Goal: Navigation & Orientation: Find specific page/section

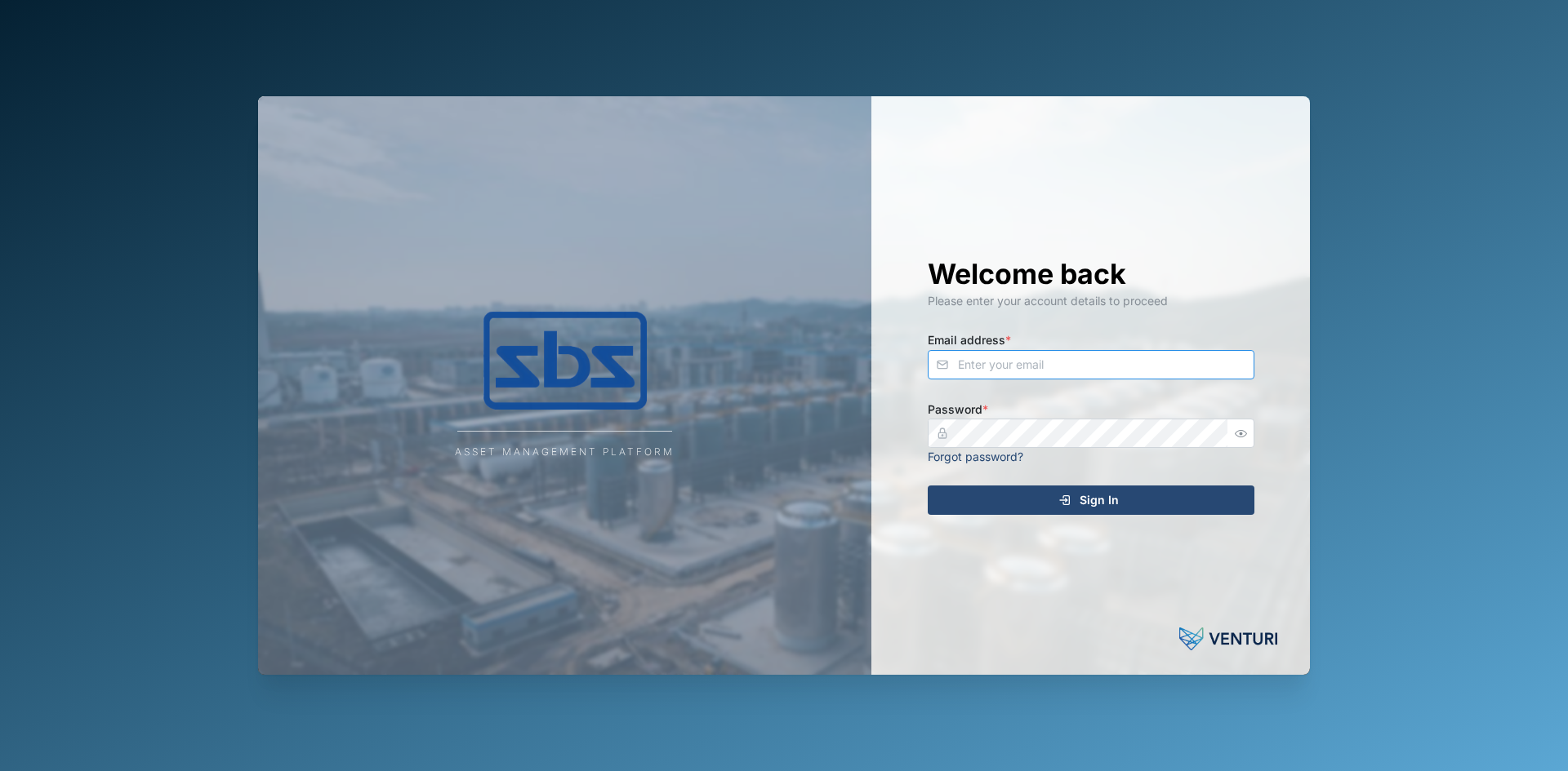
type input "[EMAIL_ADDRESS][DOMAIN_NAME]"
click at [1113, 504] on span "Sign In" at bounding box center [1099, 500] width 39 height 28
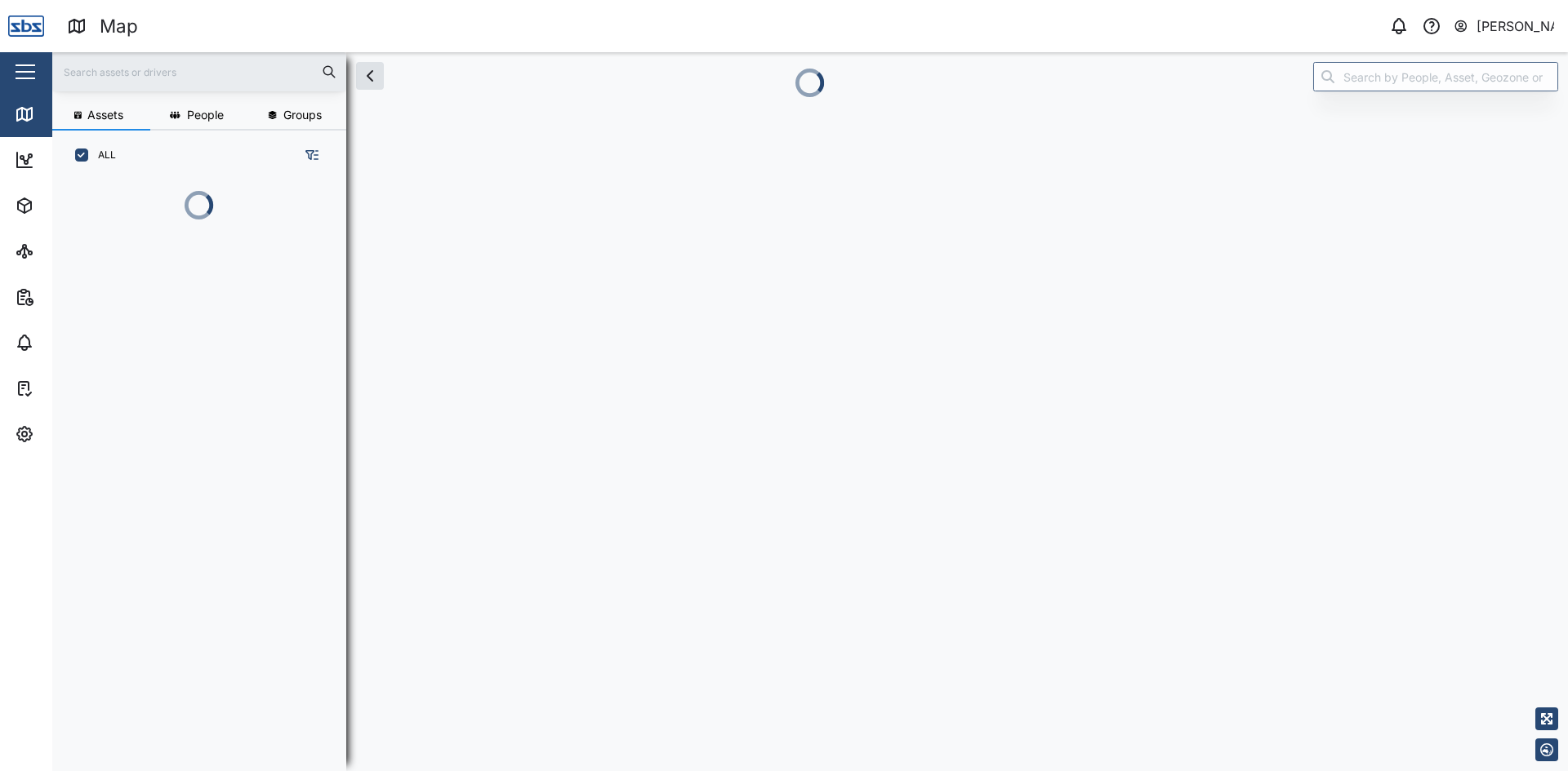
scroll to position [571, 256]
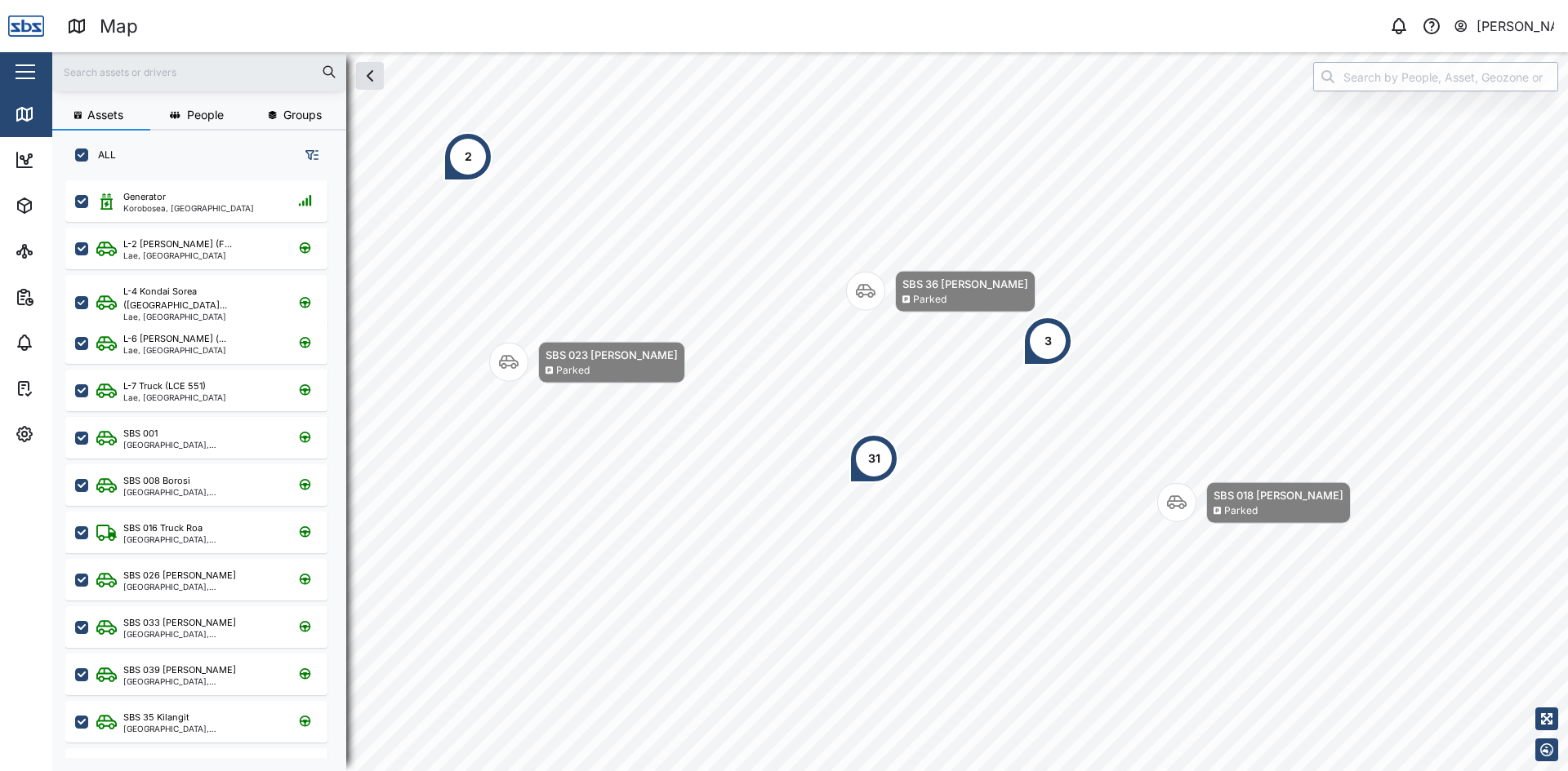
click at [1387, 77] on input "search" at bounding box center [1435, 77] width 245 height 29
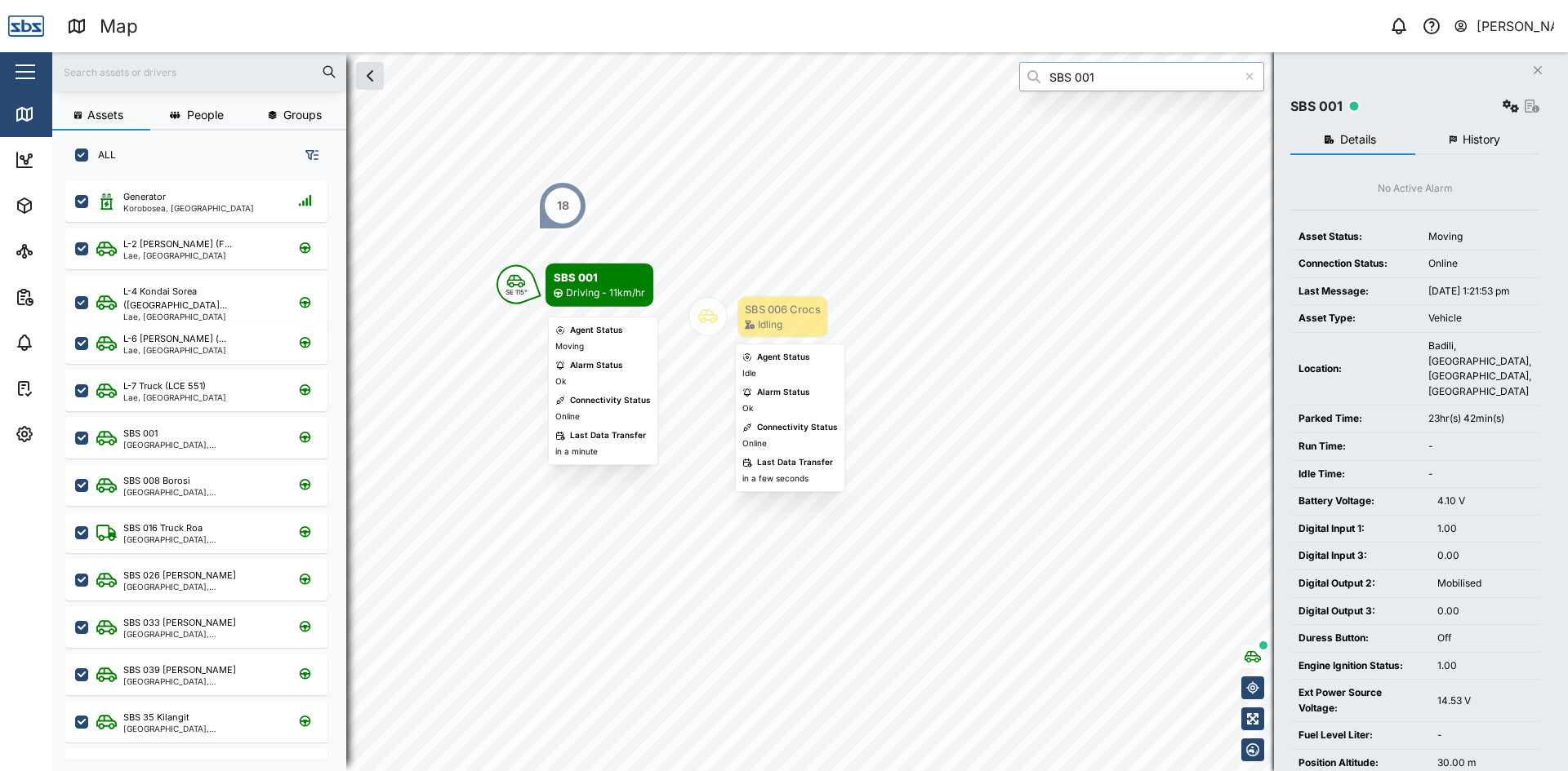
drag, startPoint x: 1184, startPoint y: 449, endPoint x: 698, endPoint y: 324, distance: 501.8
click at [702, 324] on div "Map marker" at bounding box center [707, 317] width 39 height 39
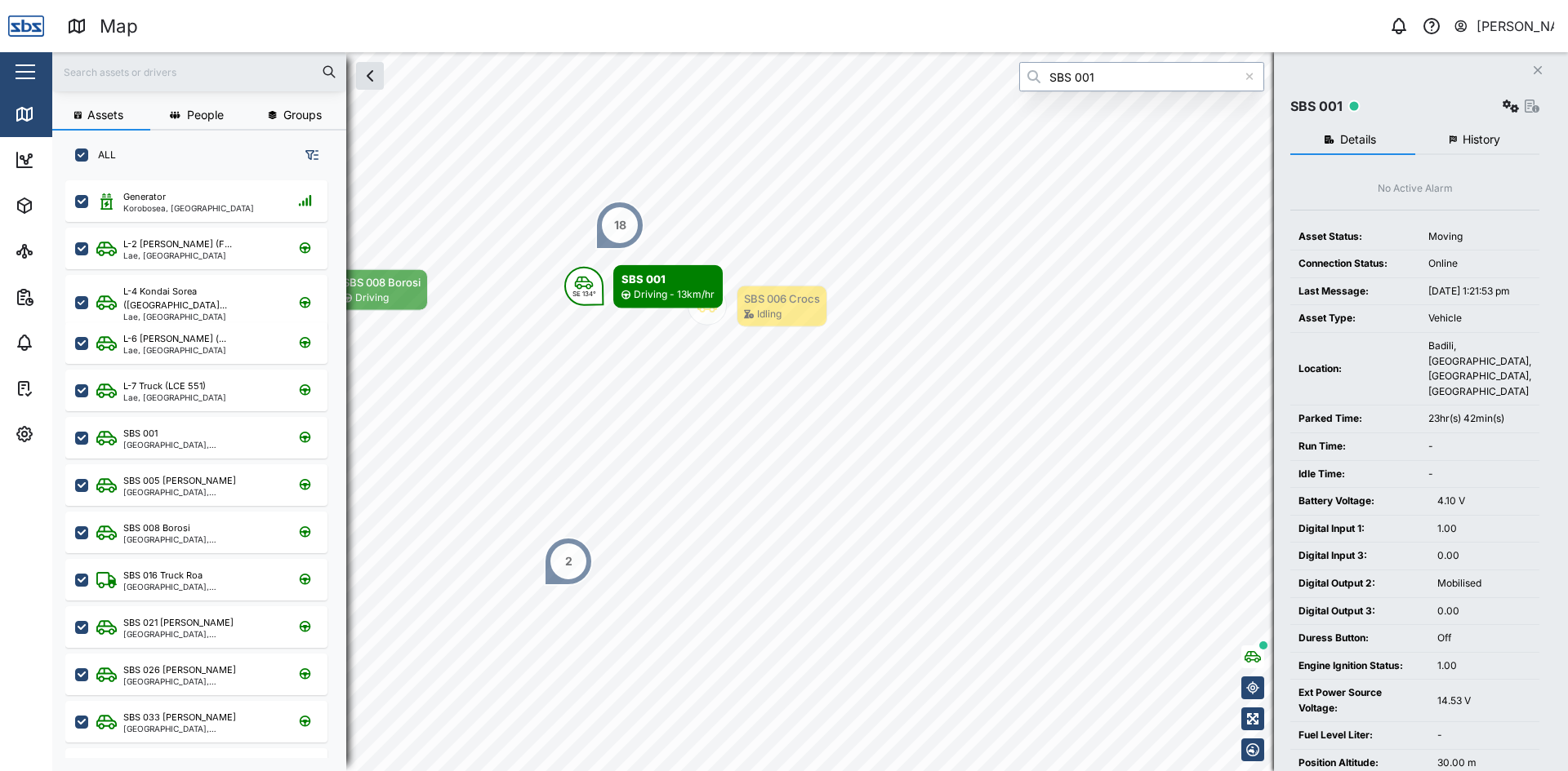
type input "SBS 001"
click at [1538, 70] on icon "button" at bounding box center [1537, 70] width 8 height 8
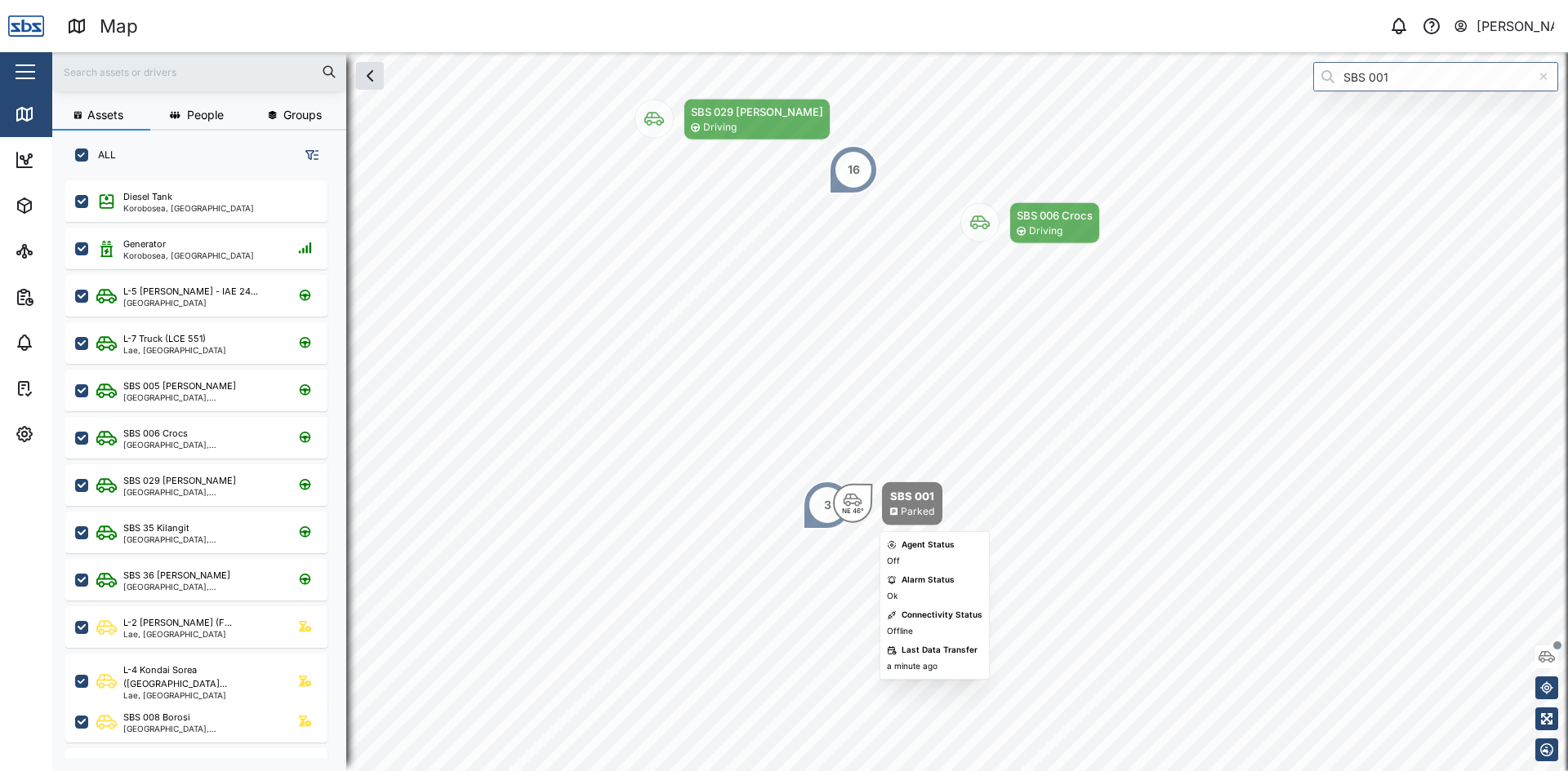
click at [853, 498] on icon "Map marker" at bounding box center [853, 500] width 19 height 15
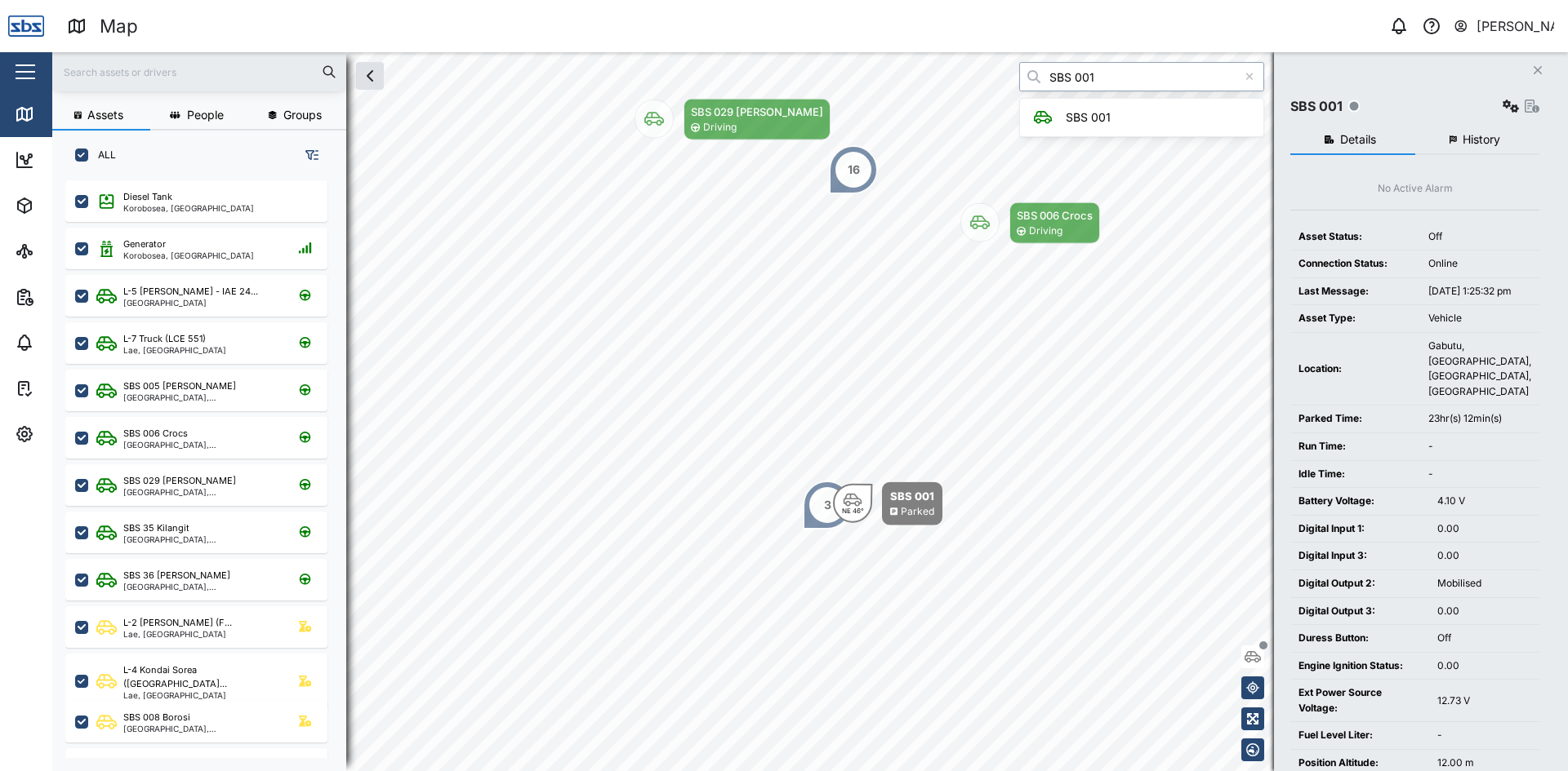
click at [1127, 85] on input "SBS 001" at bounding box center [1142, 77] width 245 height 29
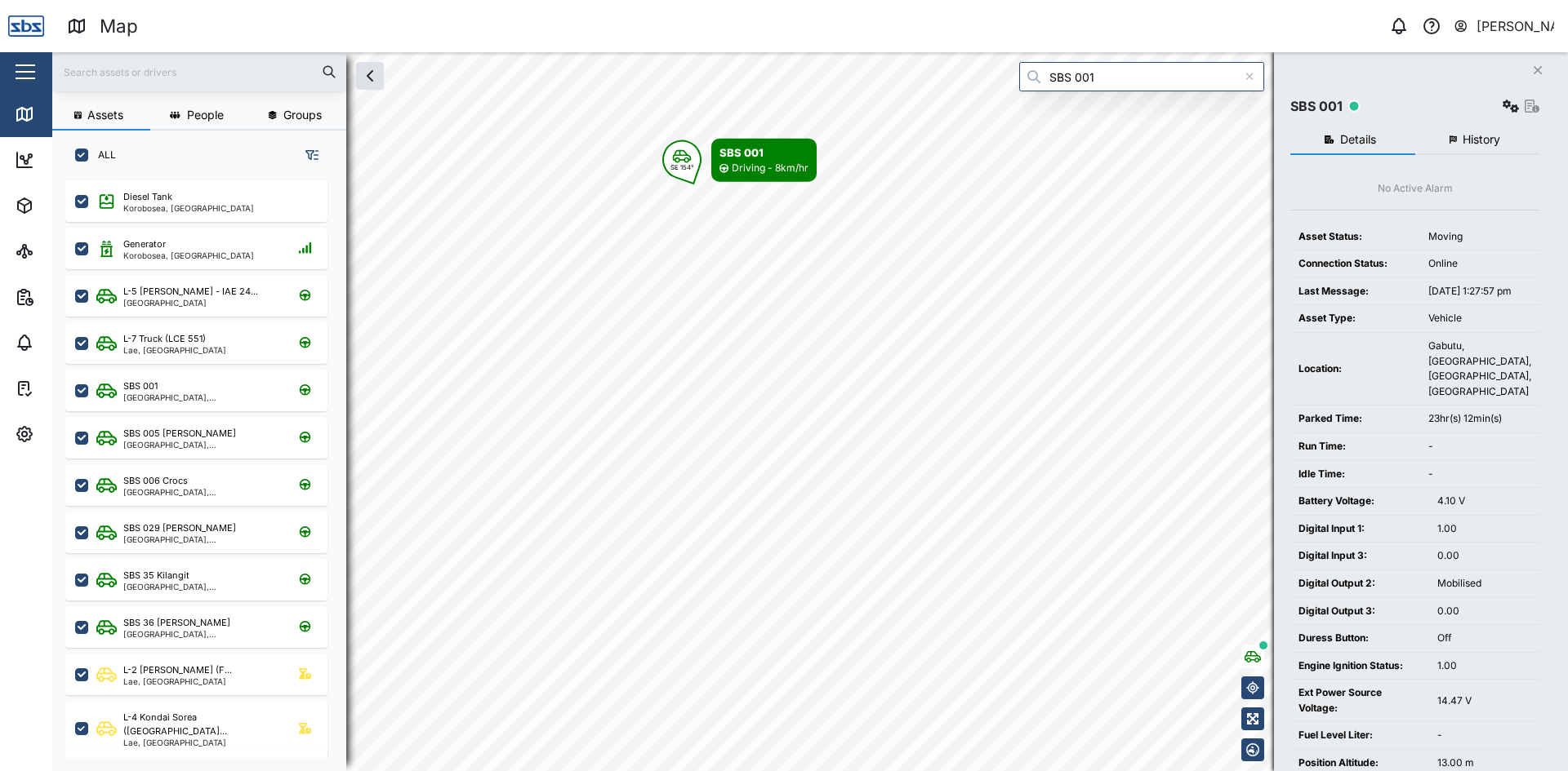
click at [1538, 67] on icon "Close" at bounding box center [1537, 70] width 10 height 13
